Goal: Check status: Check status

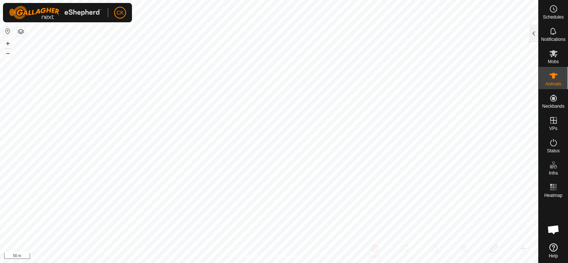
scroll to position [37, 0]
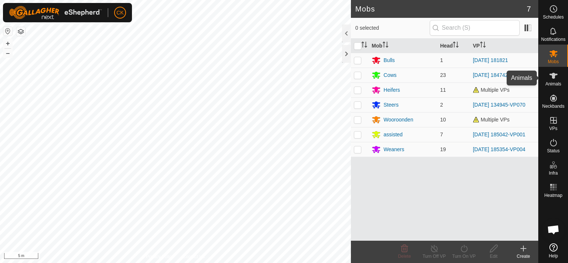
click at [554, 74] on icon at bounding box center [554, 76] width 8 height 6
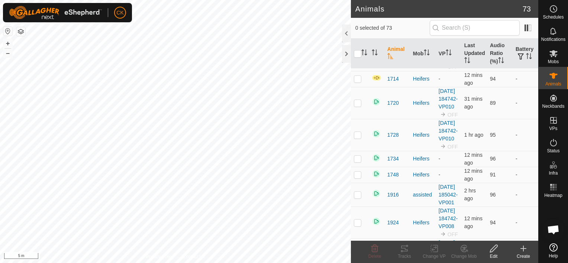
scroll to position [74, 0]
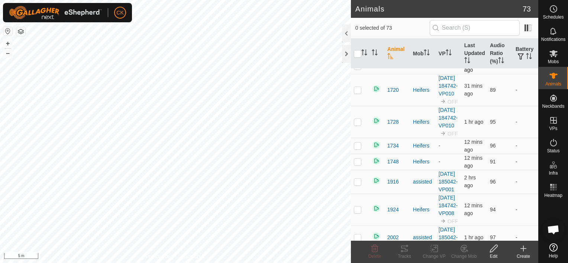
click at [358, 69] on p-checkbox at bounding box center [357, 66] width 7 height 6
checkbox input "false"
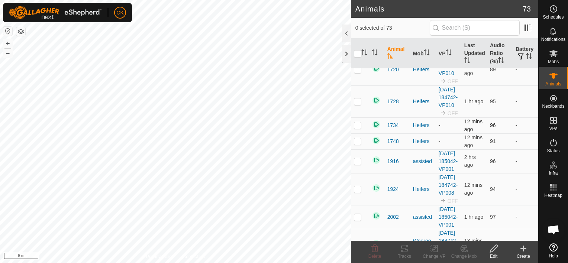
scroll to position [112, 0]
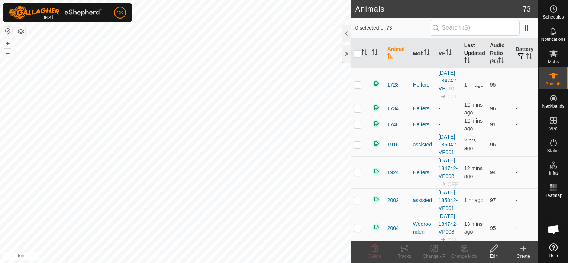
click at [468, 49] on th "Last Updated" at bounding box center [475, 54] width 26 height 30
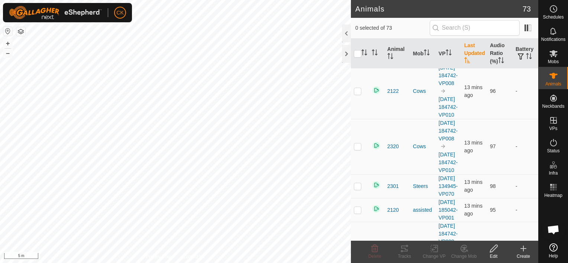
scroll to position [744, 0]
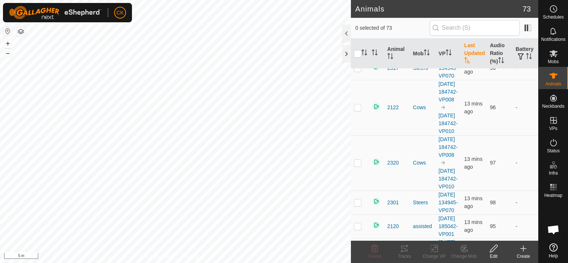
checkbox input "false"
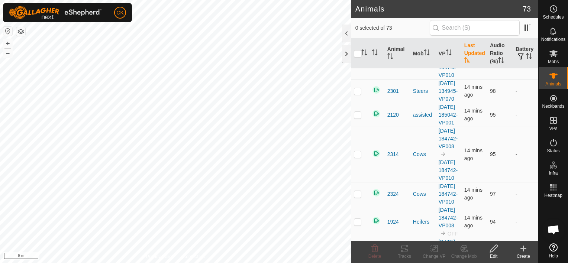
scroll to position [893, 0]
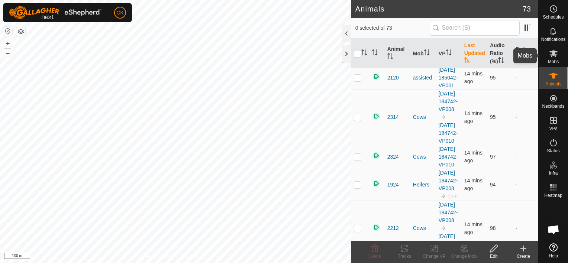
click at [552, 52] on icon at bounding box center [554, 53] width 8 height 7
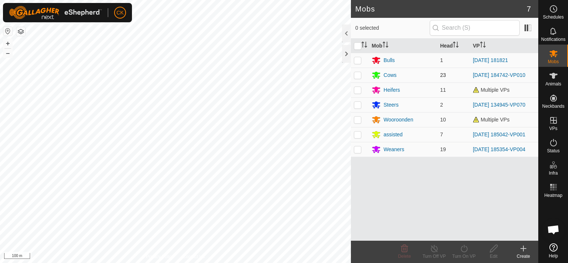
click at [359, 75] on p-checkbox at bounding box center [357, 75] width 7 height 6
click at [358, 76] on p-checkbox at bounding box center [357, 75] width 7 height 6
checkbox input "false"
click at [496, 73] on link "[DATE] 184742-VP010" at bounding box center [499, 75] width 52 height 6
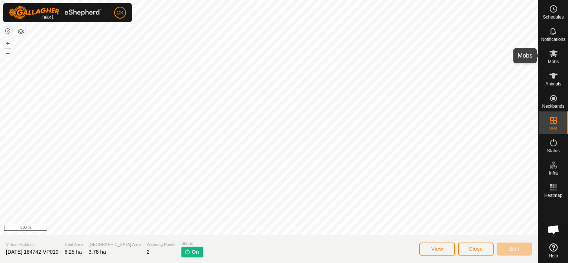
click at [554, 54] on icon at bounding box center [554, 53] width 8 height 7
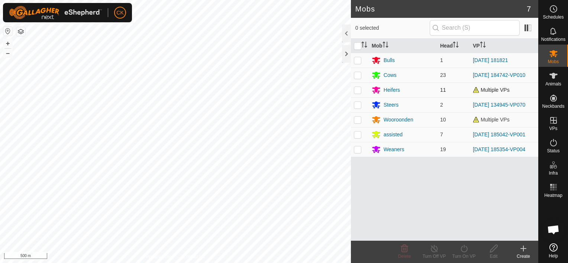
click at [356, 89] on p-checkbox at bounding box center [357, 90] width 7 height 6
checkbox input "true"
click at [554, 145] on icon at bounding box center [553, 142] width 9 height 9
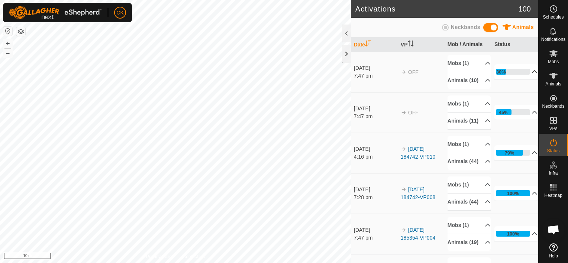
click at [525, 74] on p-accordion-header "30%" at bounding box center [517, 71] width 44 height 15
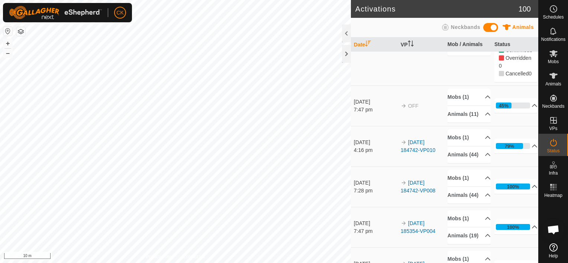
scroll to position [74, 0]
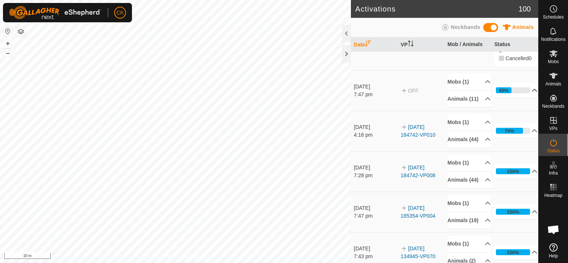
click at [525, 98] on p-accordion-header "45%" at bounding box center [517, 90] width 44 height 15
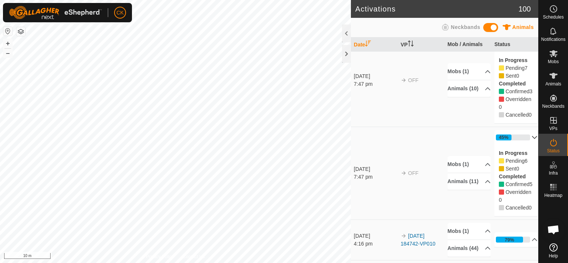
scroll to position [0, 0]
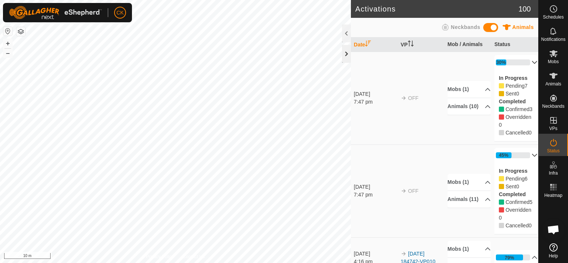
click at [346, 58] on div at bounding box center [346, 54] width 9 height 18
